Goal: Task Accomplishment & Management: Manage account settings

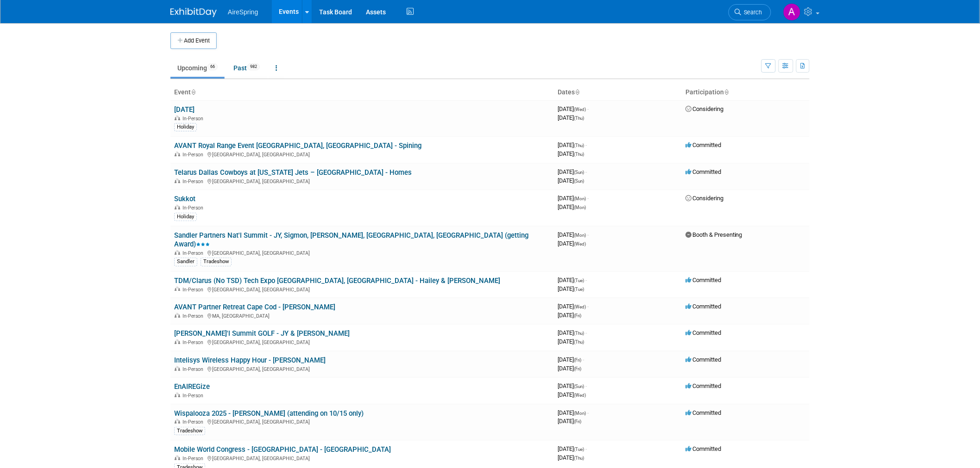
click at [104, 150] on body "AireSpring Events Add Event Bulk Upload Events Shareable Event Boards Recently …" at bounding box center [490, 234] width 980 height 468
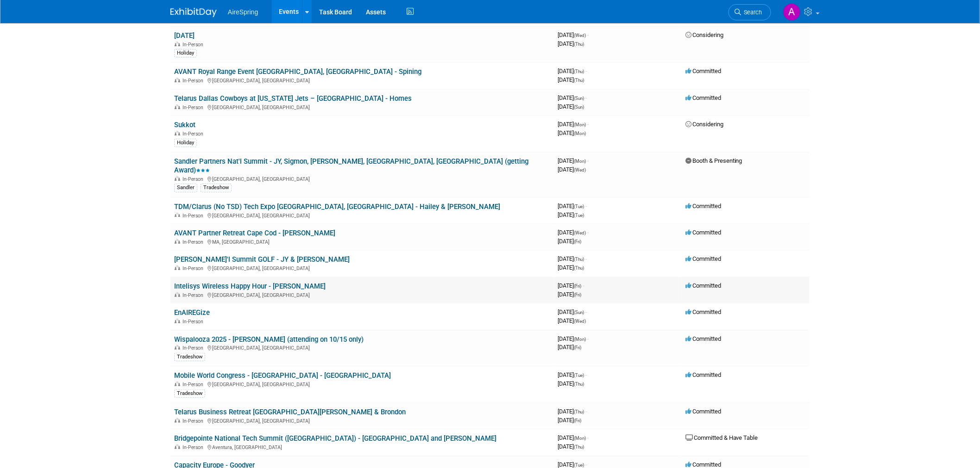
scroll to position [51, 0]
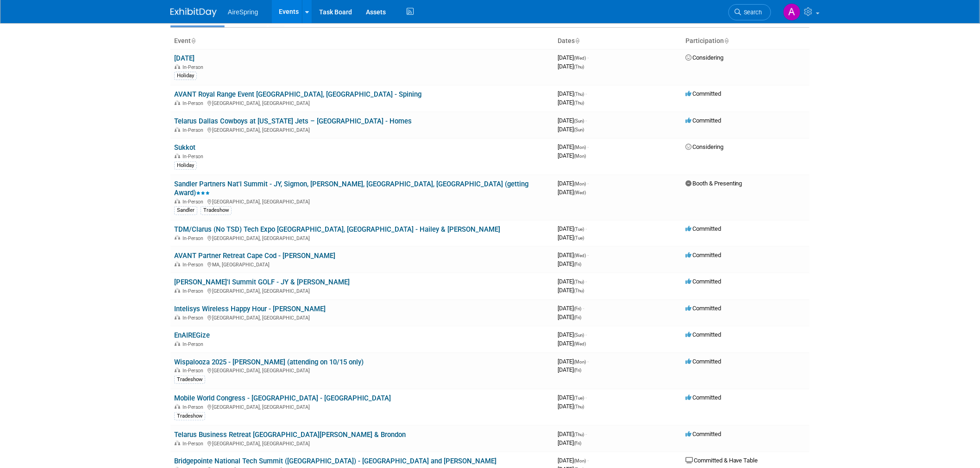
click at [114, 219] on body "AireSpring Events Add Event Bulk Upload Events Shareable Event Boards Recently …" at bounding box center [490, 183] width 980 height 468
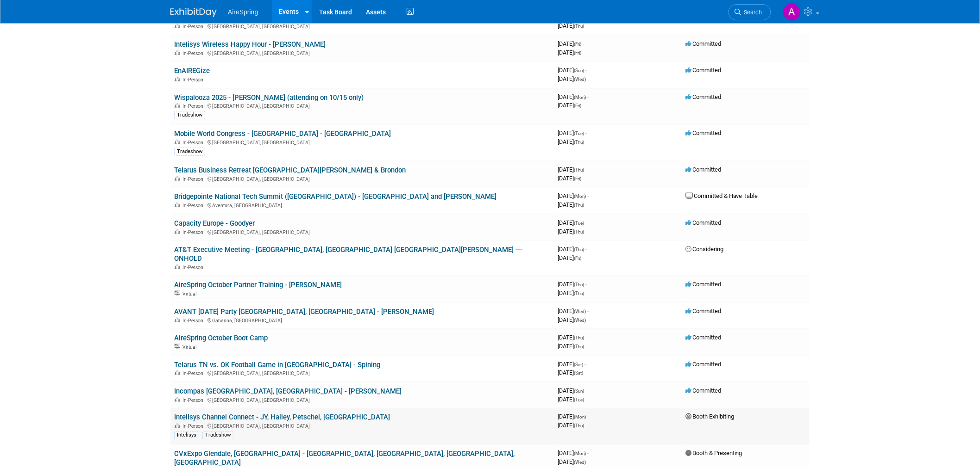
scroll to position [308, 0]
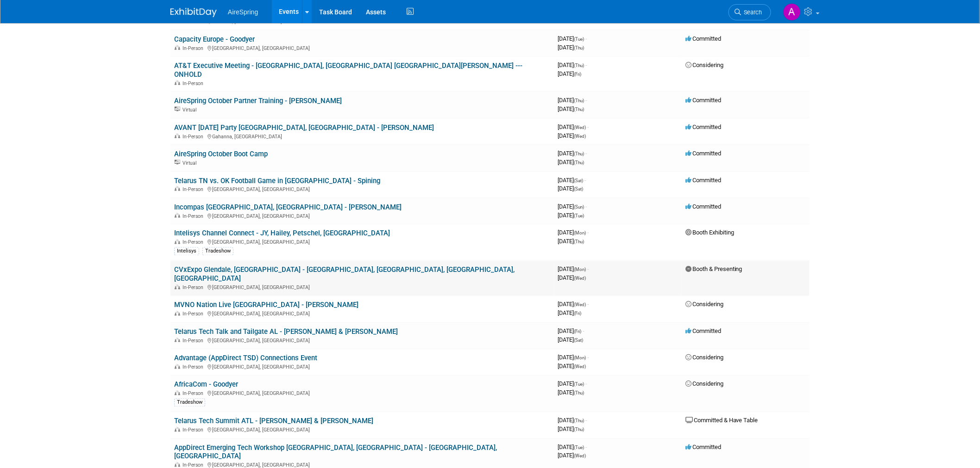
scroll to position [514, 0]
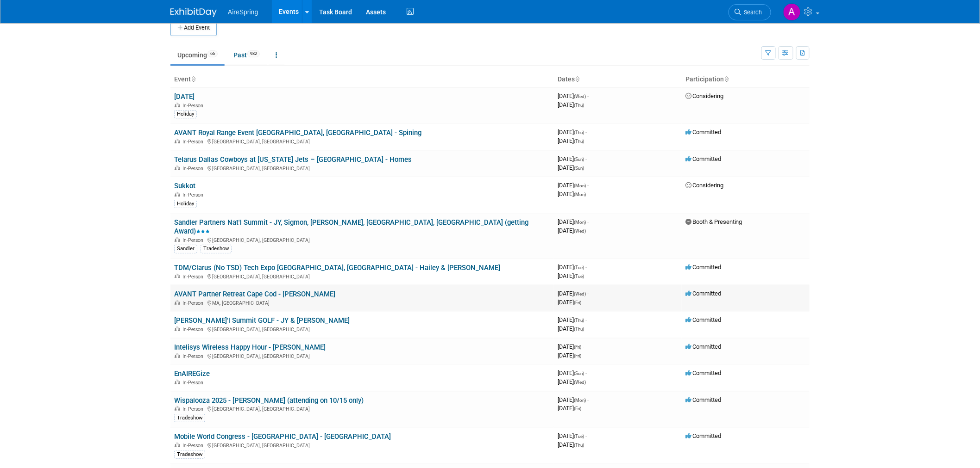
scroll to position [0, 0]
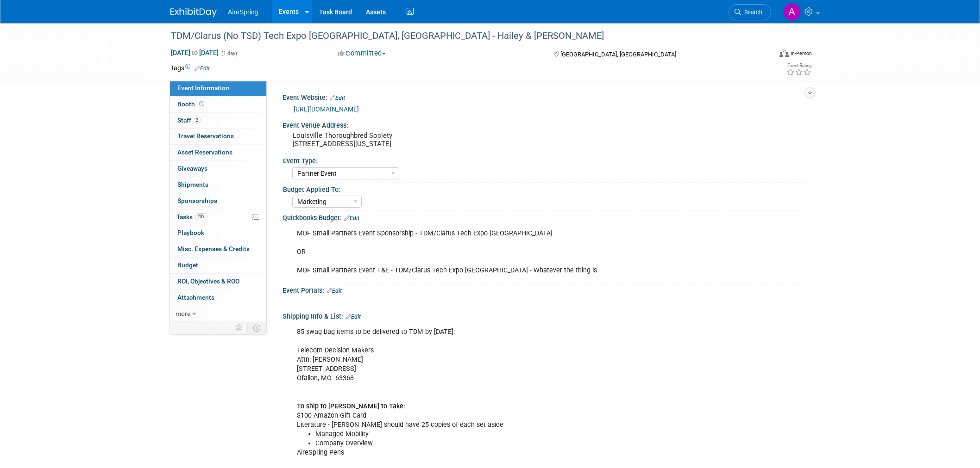
select select "Partner Event"
select select "Marketing"
click at [675, 219] on div "Quickbooks Budget: Edit" at bounding box center [545, 217] width 527 height 12
click at [534, 316] on div "Shipping Info & List: Edit" at bounding box center [545, 316] width 527 height 12
click at [371, 377] on div "85 swag bag items to be delivered to TDM by Sept 29th: Telecom Decision Makers …" at bounding box center [498, 453] width 417 height 260
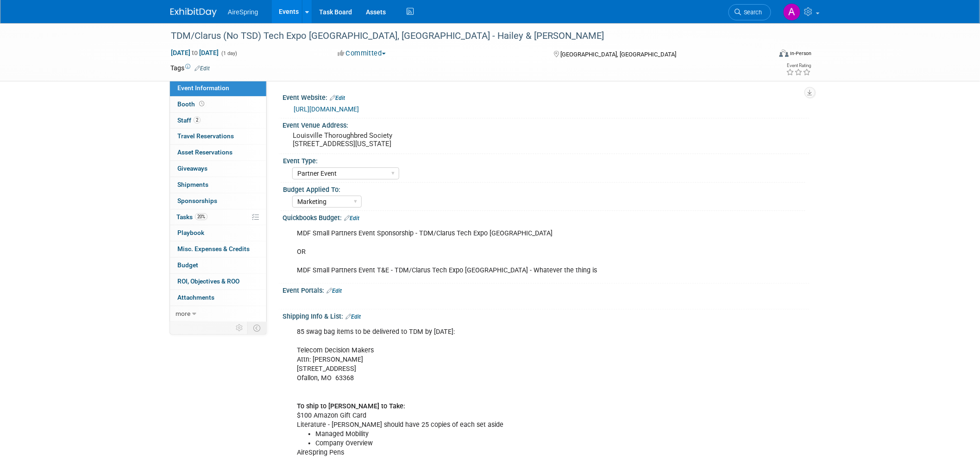
click at [467, 331] on div "85 swag bag items to be delivered to TDM by Sept 29th: Telecom Decision Makers …" at bounding box center [498, 453] width 417 height 260
click at [349, 144] on pre "Louisville Thoroughbred Society 209 E Main St., Louisville, Kentucky 40202" at bounding box center [392, 139] width 199 height 17
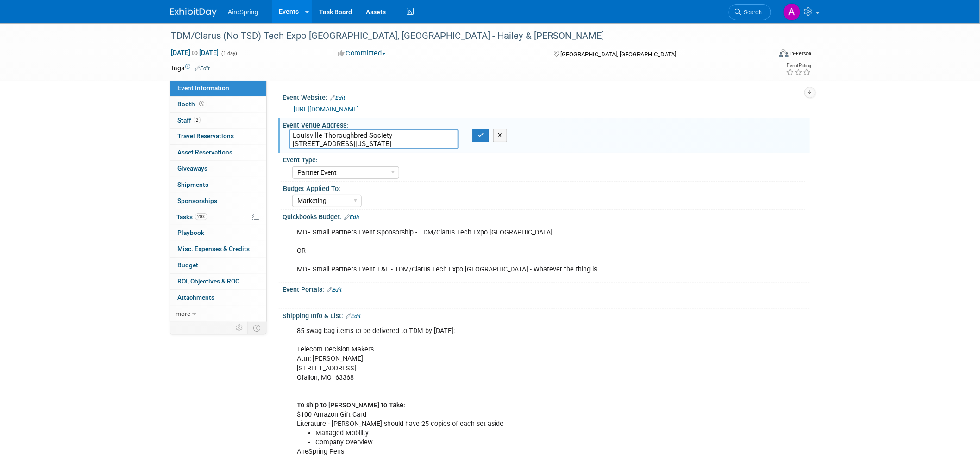
drag, startPoint x: 431, startPoint y: 142, endPoint x: 288, endPoint y: 133, distance: 143.8
click at [288, 133] on div "Louisville Thoroughbred Society 209 E Main St., Louisville, Kentucky 40202" at bounding box center [373, 139] width 183 height 20
drag, startPoint x: 331, startPoint y: 137, endPoint x: 338, endPoint y: 137, distance: 6.9
click at [331, 137] on textarea "Louisville Thoroughbred Society 209 E Main St., Louisville, Kentucky 40202" at bounding box center [373, 139] width 169 height 20
drag, startPoint x: 408, startPoint y: 144, endPoint x: 282, endPoint y: 133, distance: 126.3
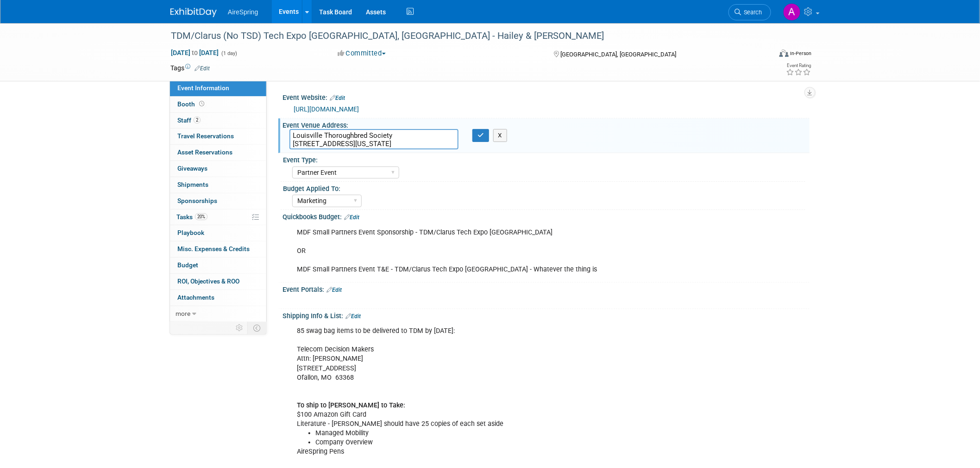
click at [282, 133] on div "Louisville Thoroughbred Society 209 E Main St., Louisville, Kentucky 40202" at bounding box center [373, 139] width 183 height 20
click at [625, 386] on div "85 swag bag items to be delivered to TDM by Sept 29th: Telecom Decision Makers …" at bounding box center [498, 452] width 417 height 260
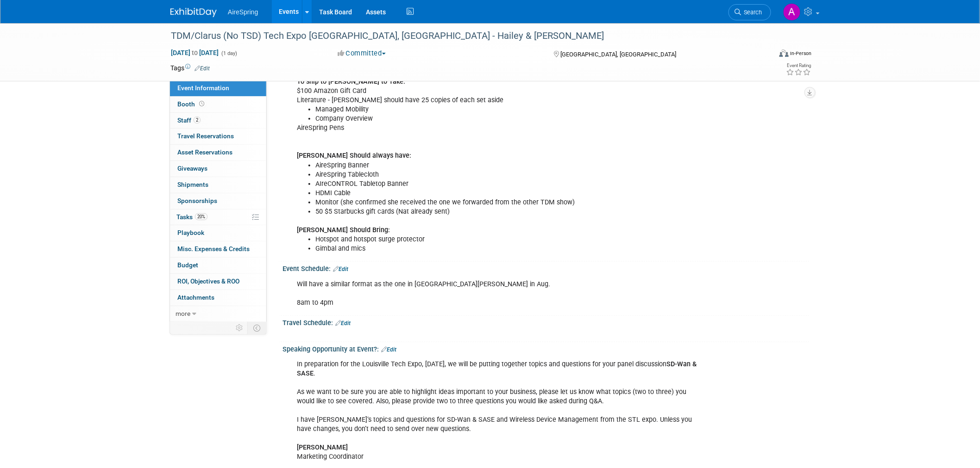
scroll to position [360, 0]
